Goal: Information Seeking & Learning: Learn about a topic

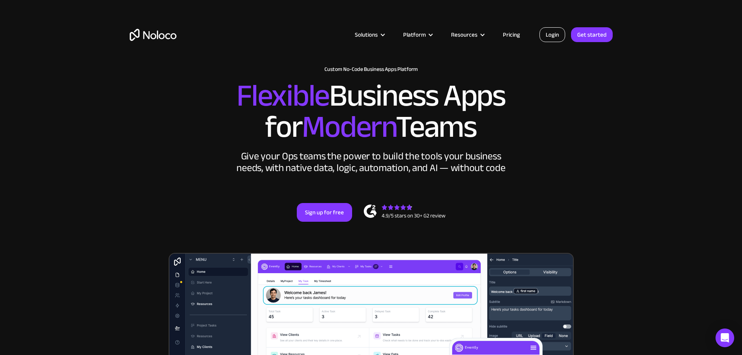
click at [554, 37] on link "Login" at bounding box center [553, 34] width 26 height 15
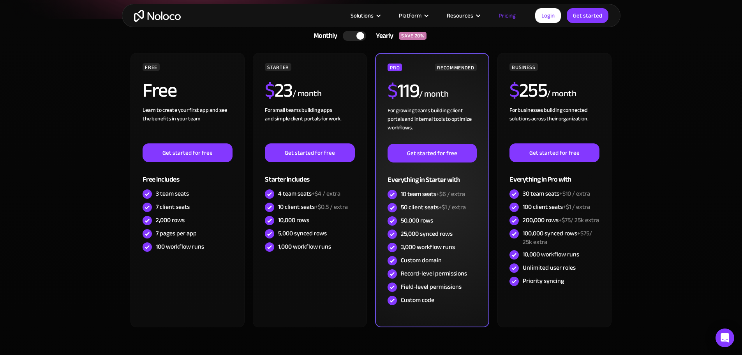
click at [427, 260] on div "Custom domain" at bounding box center [421, 260] width 41 height 9
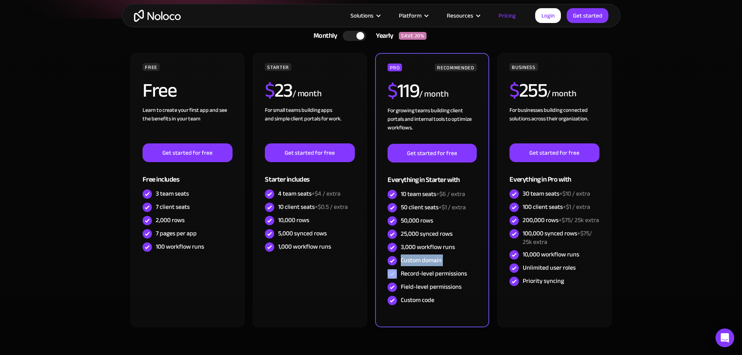
click at [349, 35] on div at bounding box center [354, 36] width 23 height 10
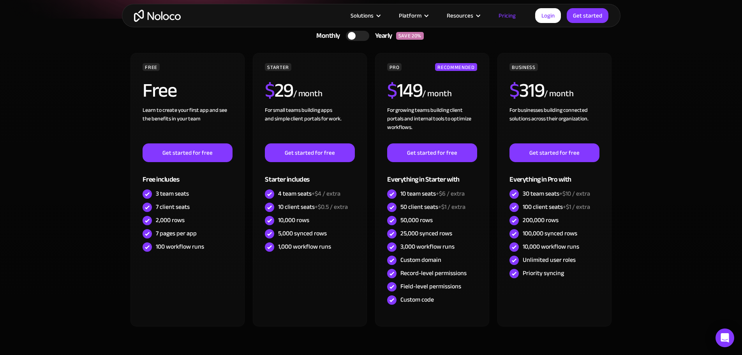
click at [349, 35] on div at bounding box center [352, 36] width 8 height 8
